Goal: Information Seeking & Learning: Understand process/instructions

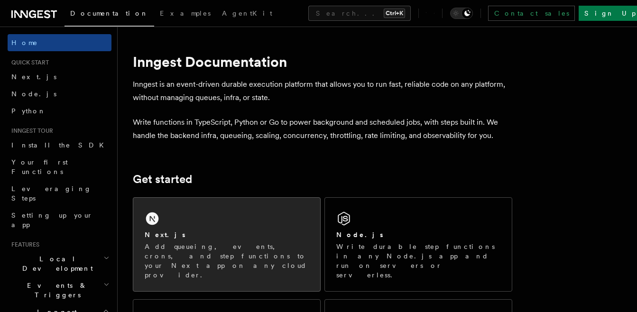
drag, startPoint x: 0, startPoint y: 0, endPoint x: 291, endPoint y: 228, distance: 369.7
click at [291, 228] on div "Next.js Add queueing, events, crons, and step functions to your Next app on any…" at bounding box center [226, 244] width 187 height 93
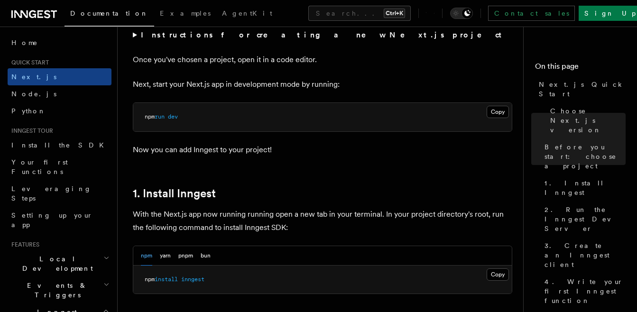
scroll to position [427, 0]
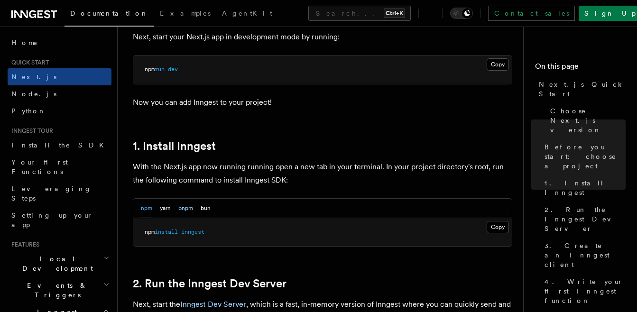
click at [185, 212] on button "pnpm" at bounding box center [185, 208] width 15 height 19
click at [497, 232] on button "Copy Copied" at bounding box center [498, 227] width 22 height 12
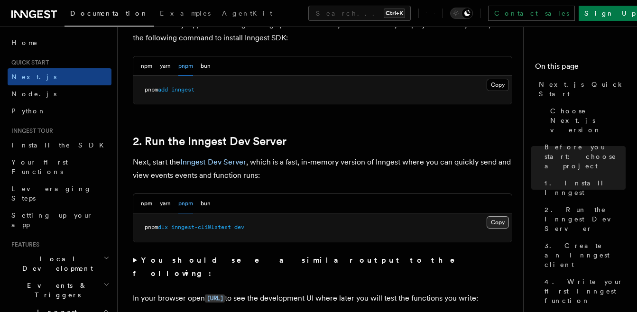
click at [499, 225] on button "Copy Copied" at bounding box center [498, 222] width 22 height 12
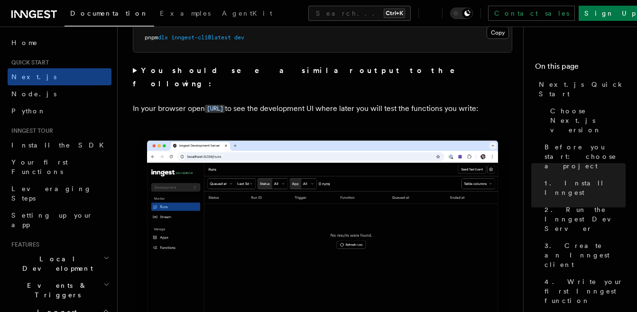
scroll to position [712, 0]
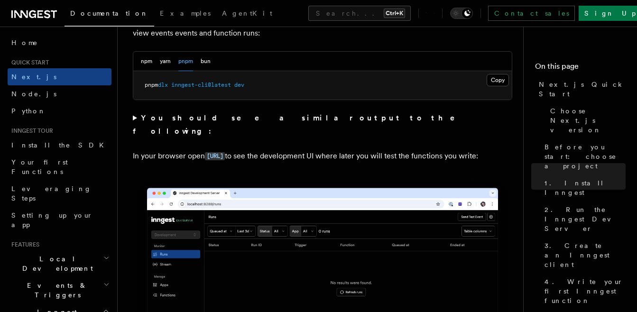
click at [225, 152] on code "[URL]" at bounding box center [215, 156] width 20 height 8
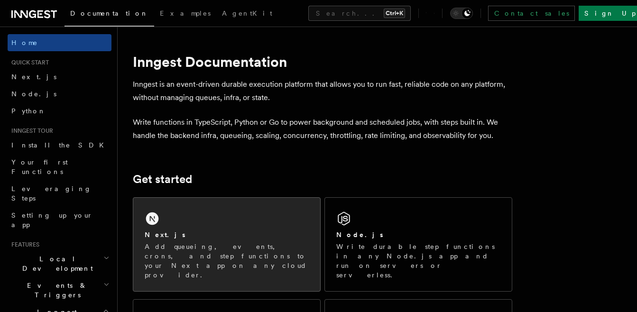
drag, startPoint x: 0, startPoint y: 0, endPoint x: 204, endPoint y: 239, distance: 314.0
click at [204, 239] on div "Next.js" at bounding box center [227, 235] width 164 height 10
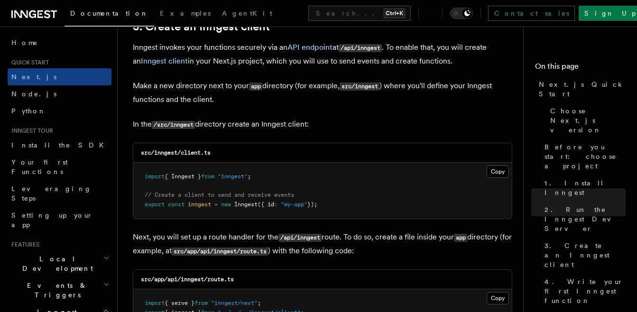
scroll to position [1186, 0]
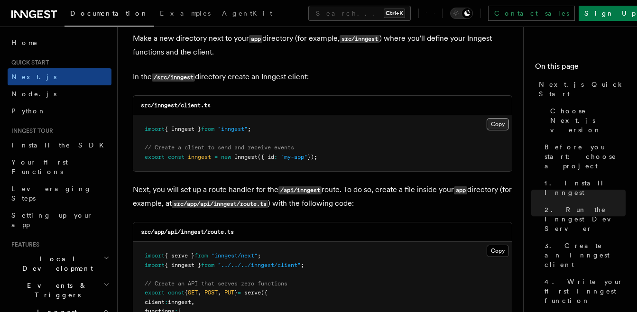
click at [496, 124] on button "Copy Copied" at bounding box center [498, 124] width 22 height 12
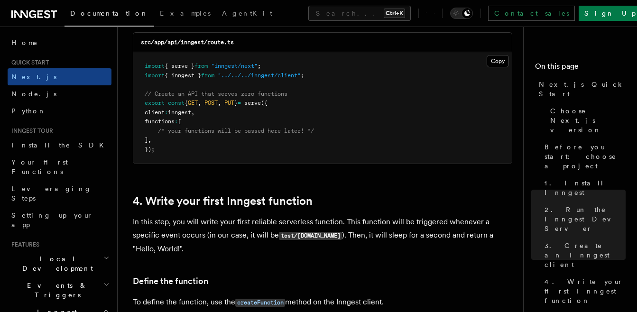
scroll to position [1328, 0]
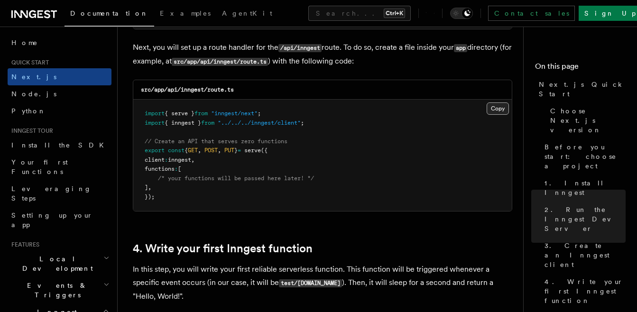
click at [502, 110] on button "Copy Copied" at bounding box center [498, 108] width 22 height 12
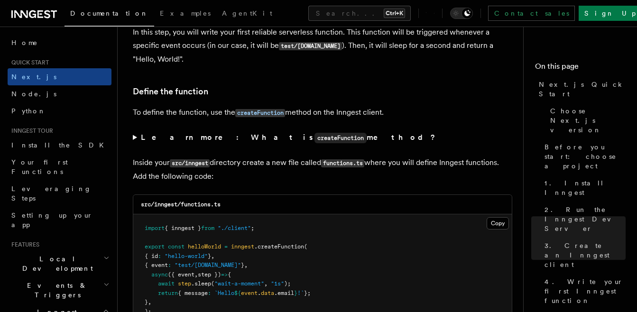
scroll to position [1660, 0]
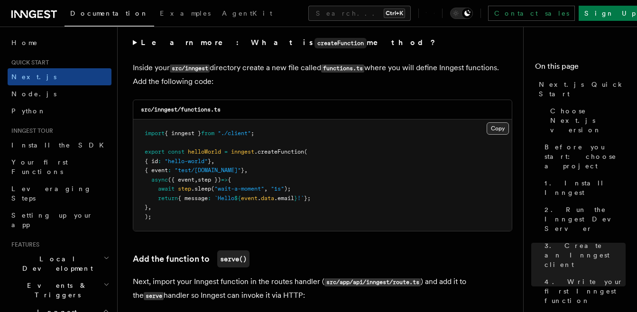
click at [491, 131] on button "Copy Copied" at bounding box center [498, 128] width 22 height 12
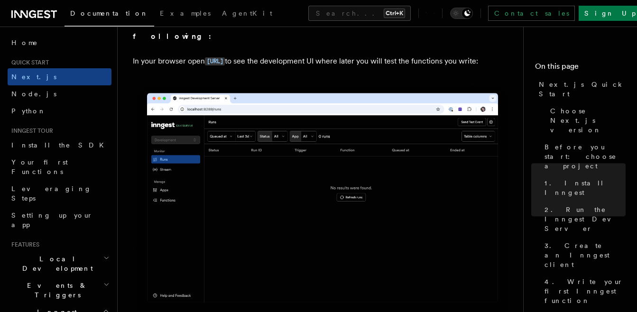
scroll to position [759, 0]
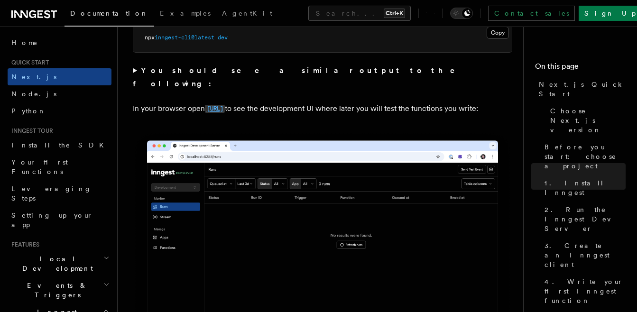
click at [225, 105] on code "[URL]" at bounding box center [215, 109] width 20 height 8
